Goal: Information Seeking & Learning: Learn about a topic

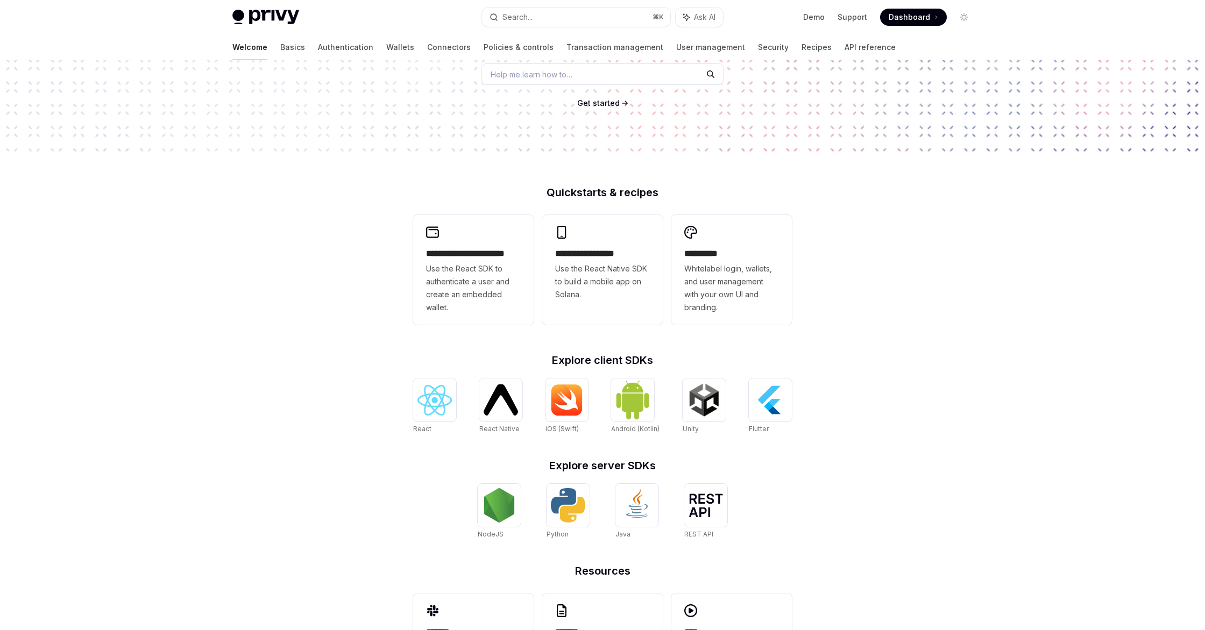
scroll to position [225, 0]
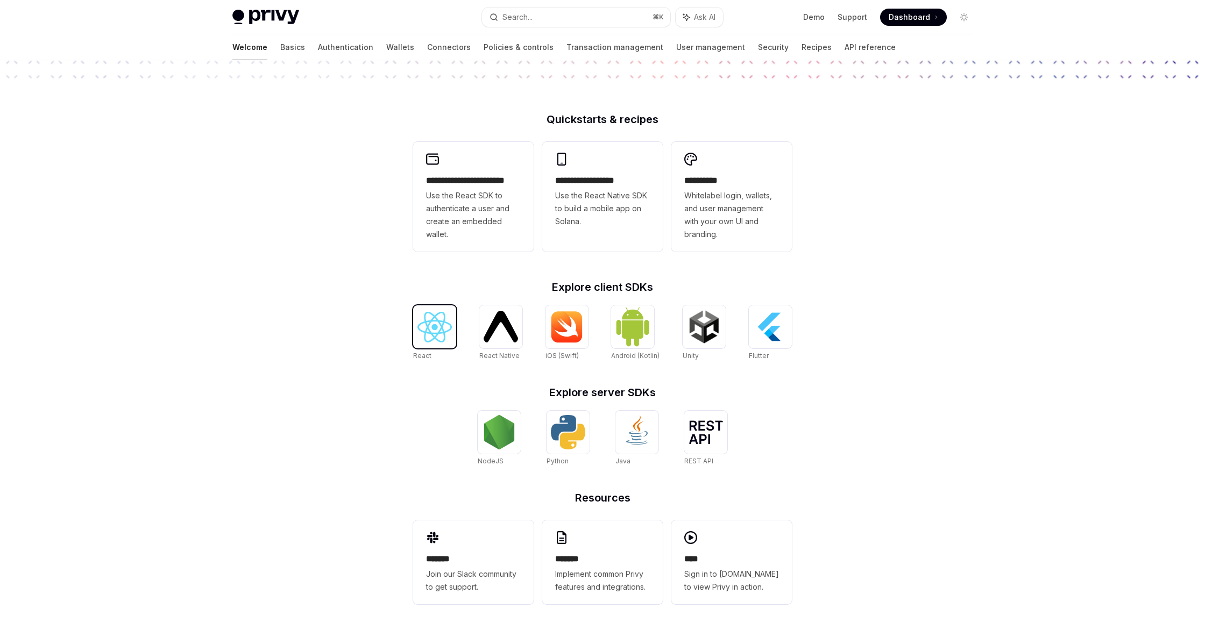
click at [424, 325] on img at bounding box center [434, 327] width 34 height 31
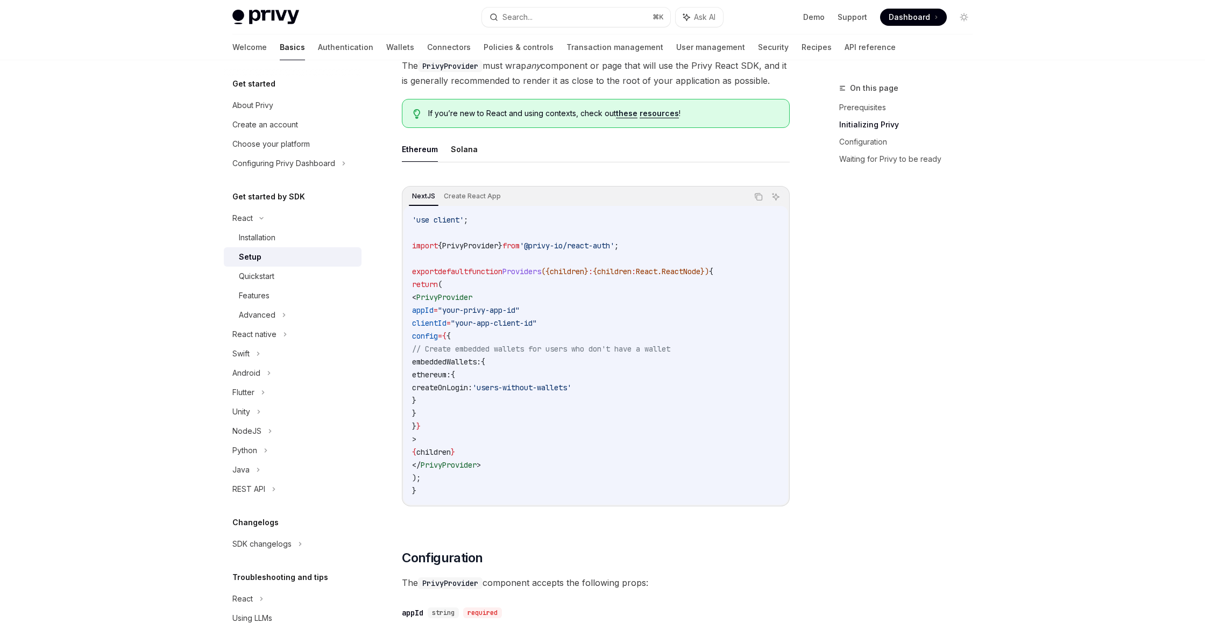
scroll to position [286, 0]
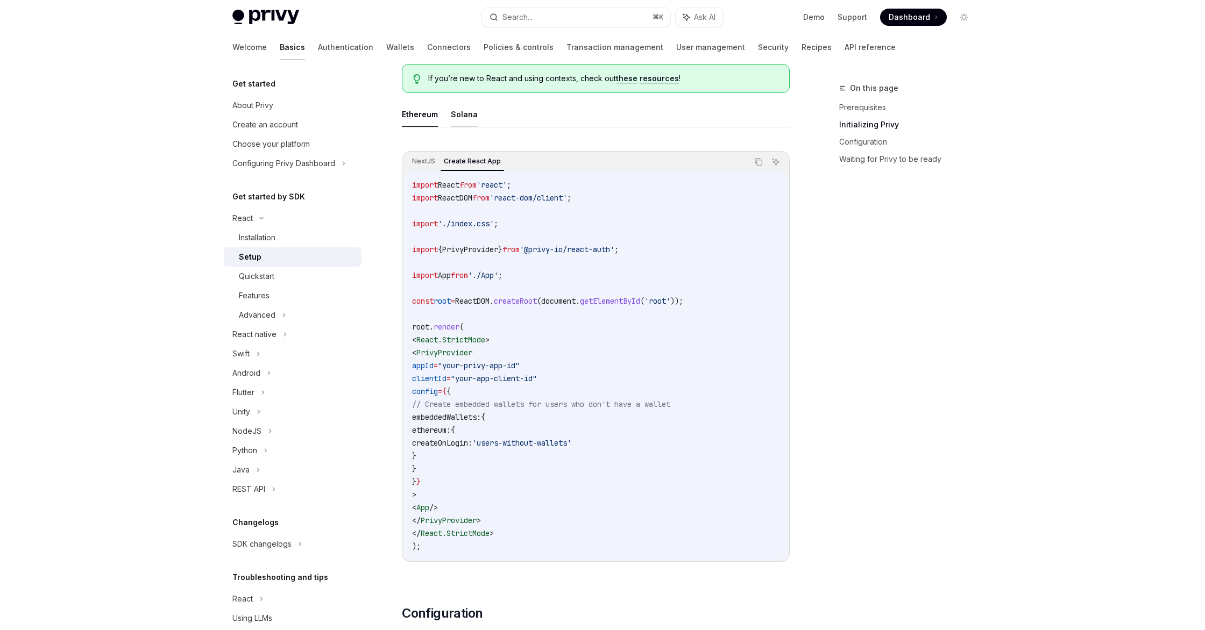
click at [463, 125] on button "Solana" at bounding box center [464, 114] width 27 height 25
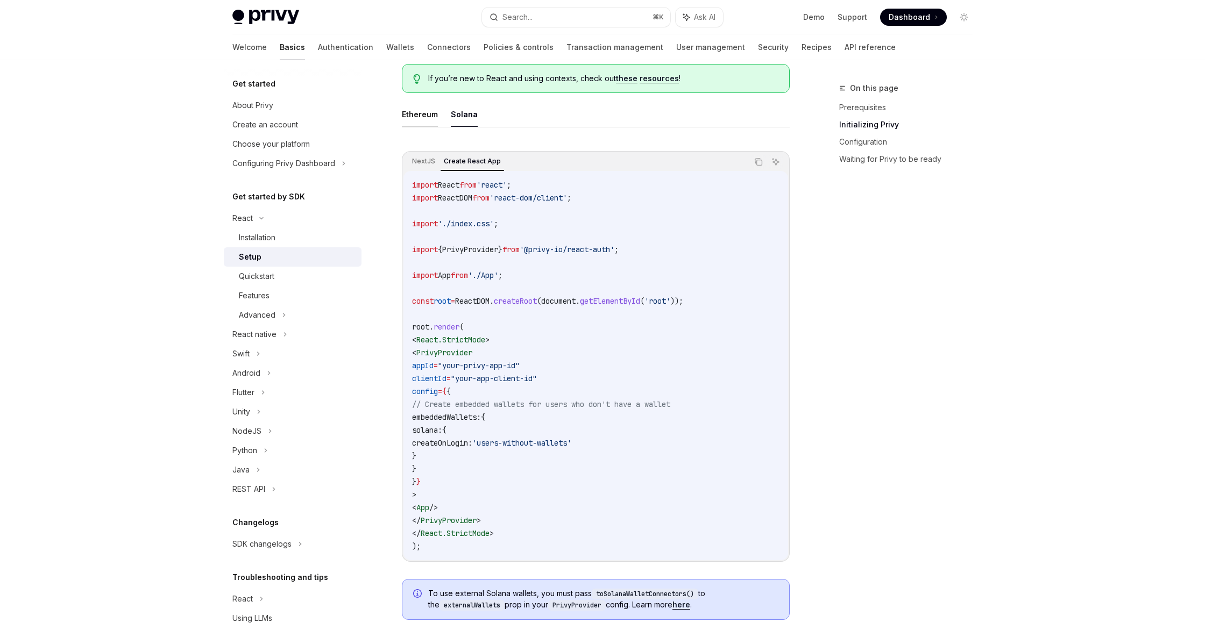
click at [426, 121] on button "Ethereum" at bounding box center [420, 114] width 36 height 25
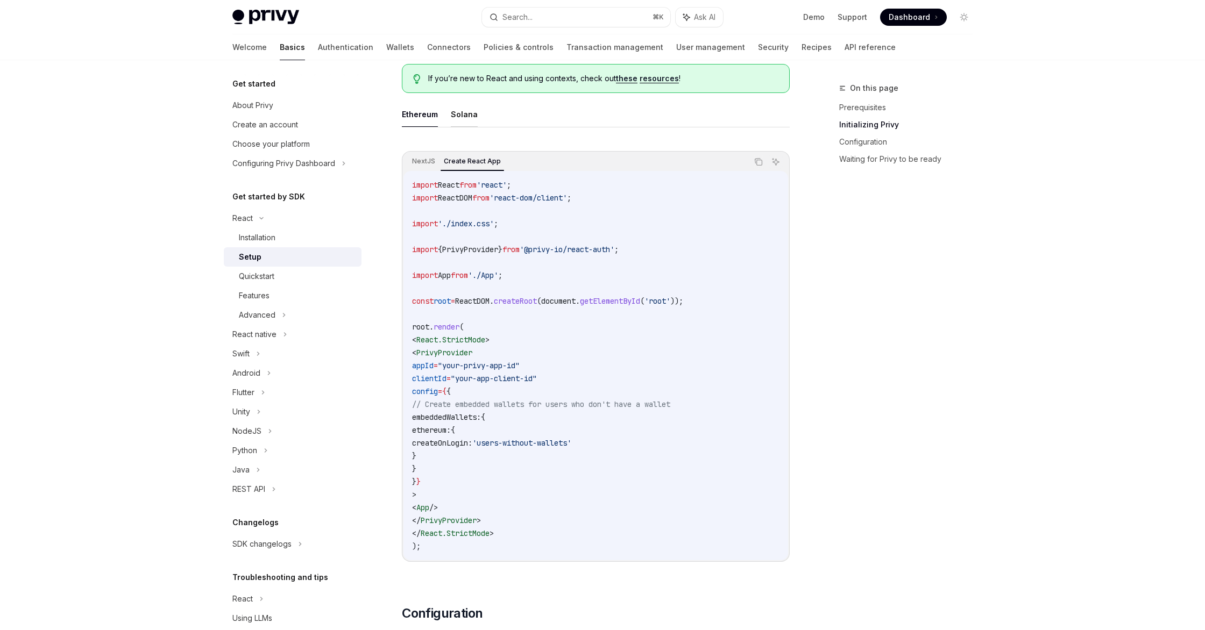
click at [466, 117] on button "Solana" at bounding box center [464, 114] width 27 height 25
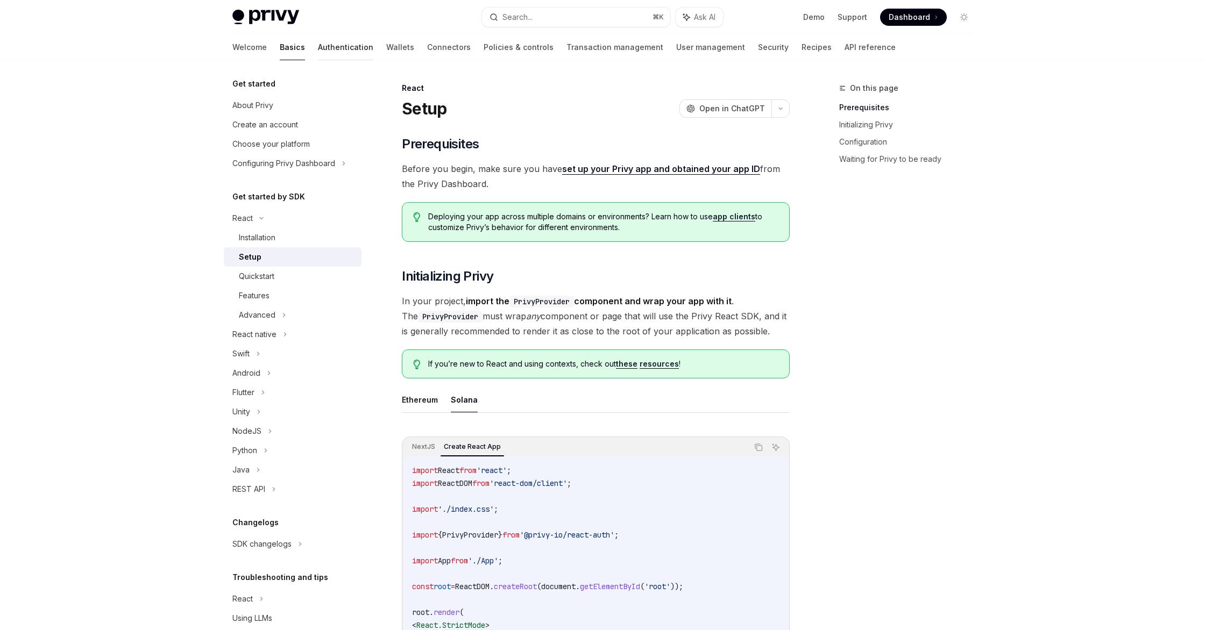
click at [318, 49] on link "Authentication" at bounding box center [345, 47] width 55 height 26
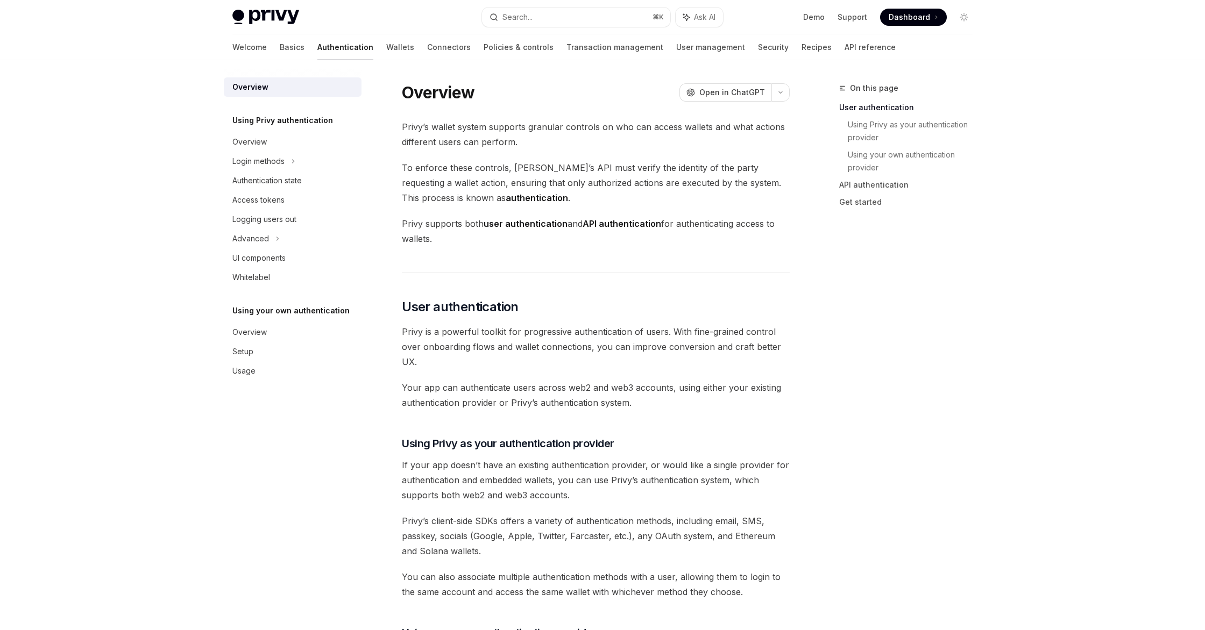
click at [262, 17] on img at bounding box center [265, 17] width 67 height 15
type textarea "*"
